Goal: Information Seeking & Learning: Learn about a topic

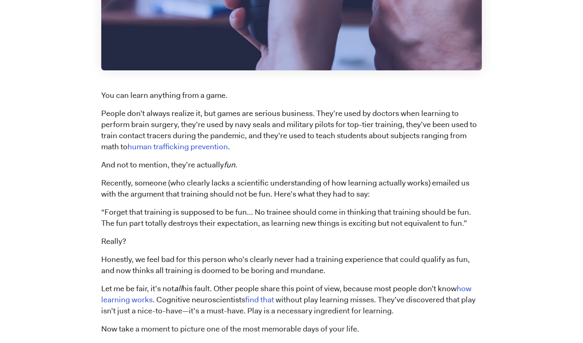
scroll to position [456, 0]
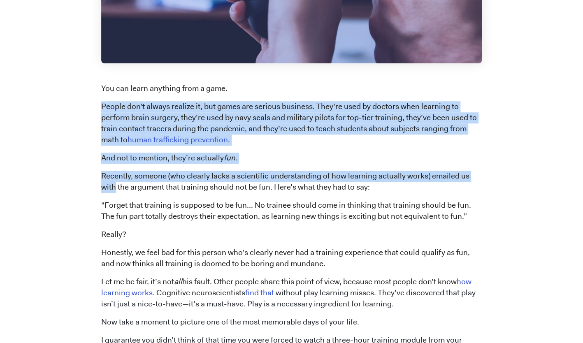
drag, startPoint x: 578, startPoint y: 93, endPoint x: 587, endPoint y: 170, distance: 77.0
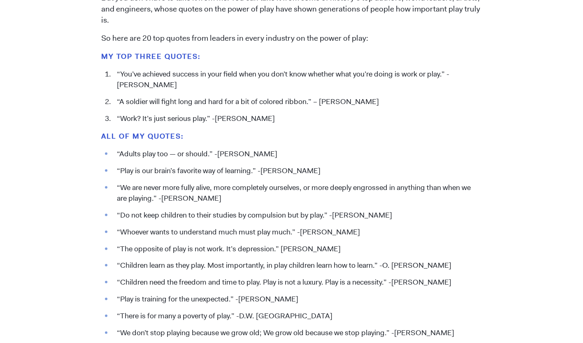
scroll to position [858, 0]
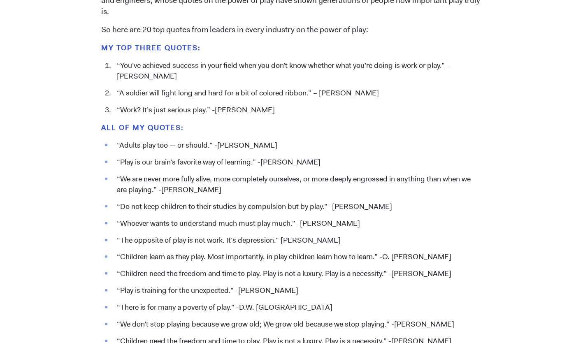
click at [409, 130] on h5 "All of my QUOTES:" at bounding box center [291, 127] width 381 height 11
click at [145, 79] on li "“You’ve achieved success in your field when you don’t know whether what you’re …" at bounding box center [297, 70] width 369 height 21
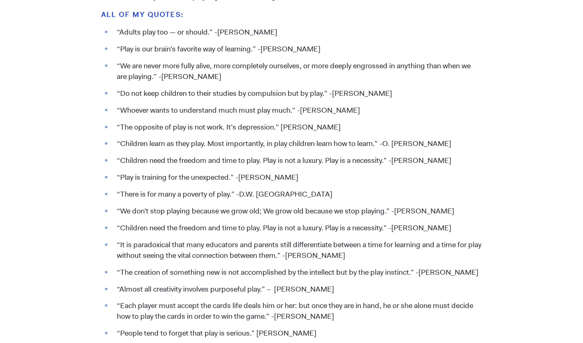
scroll to position [973, 0]
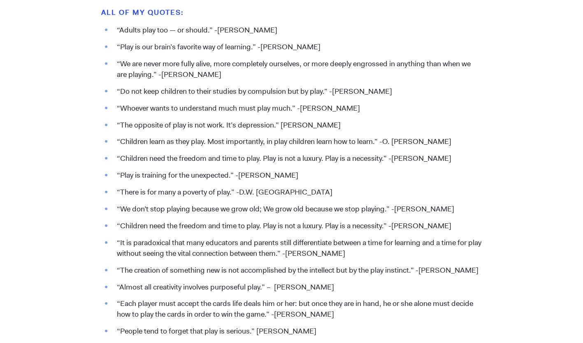
drag, startPoint x: 221, startPoint y: 77, endPoint x: 106, endPoint y: 64, distance: 116.0
click at [113, 64] on li "“We are never more fully alive, more completely ourselves, or more deeply engro…" at bounding box center [297, 69] width 369 height 21
copy li "“We are never more fully alive, more completely ourselves, or more deeply engro…"
click at [449, 115] on ul "“Adults play too — or should.” -[PERSON_NAME] “Play is our brain’s favorite way…" at bounding box center [291, 181] width 381 height 312
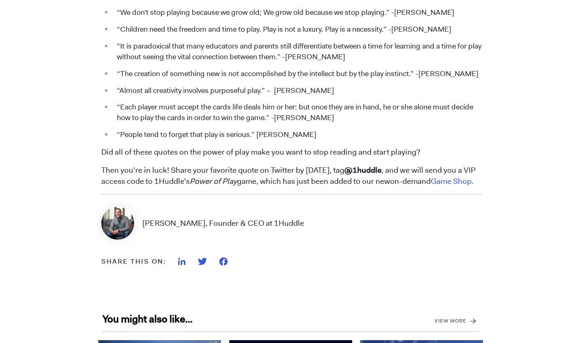
scroll to position [1171, 0]
